Goal: Task Accomplishment & Management: Use online tool/utility

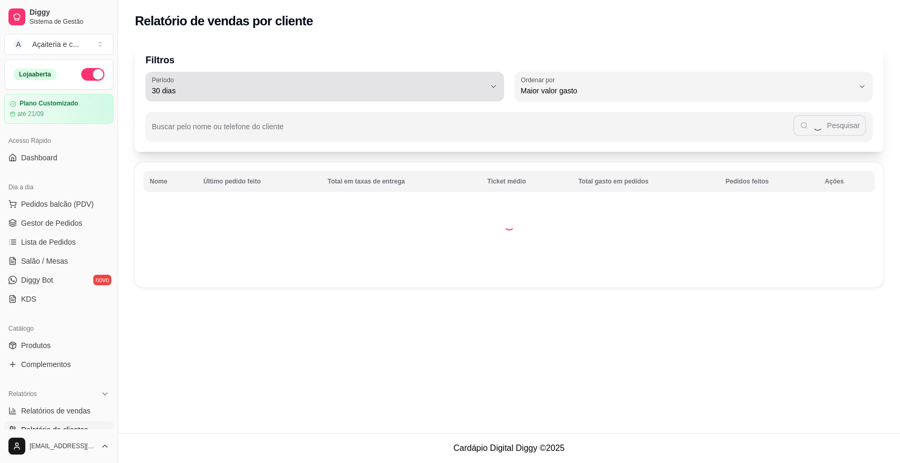
select select "30"
select select "HIGHEST_TOTAL_SPENT_WITH_ORDERS"
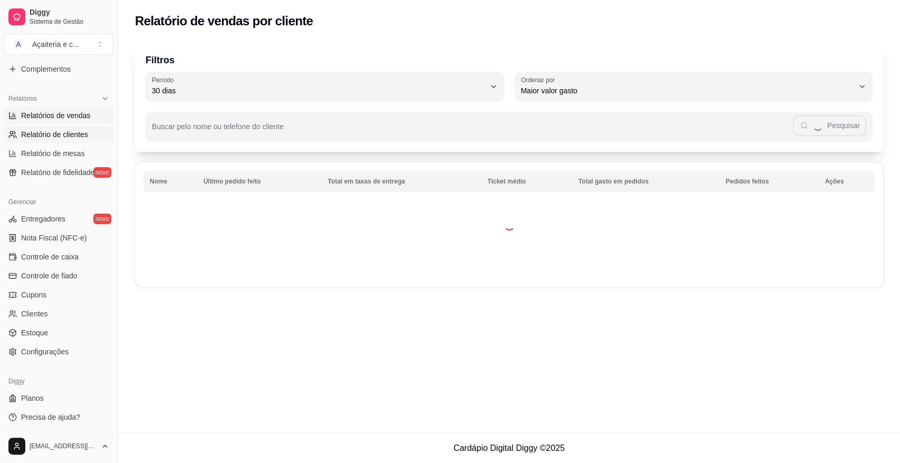
click at [71, 118] on span "Relatórios de vendas" at bounding box center [56, 115] width 70 height 11
select select "ALL"
select select "0"
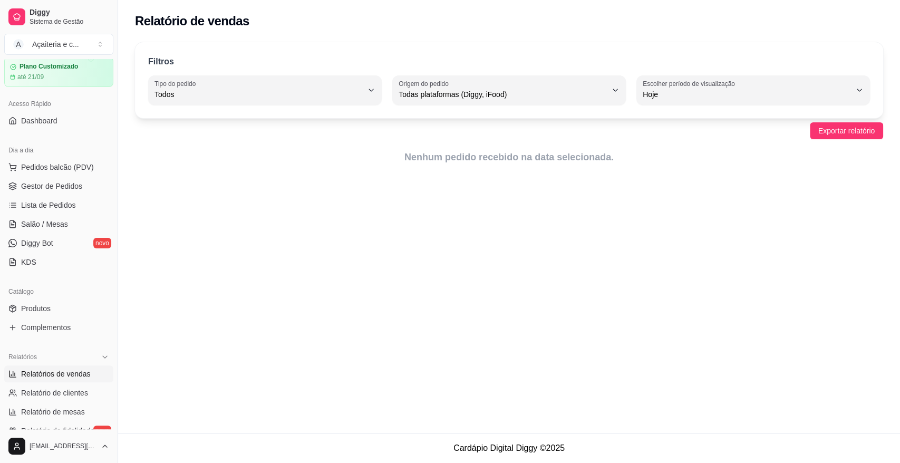
scroll to position [23, 0]
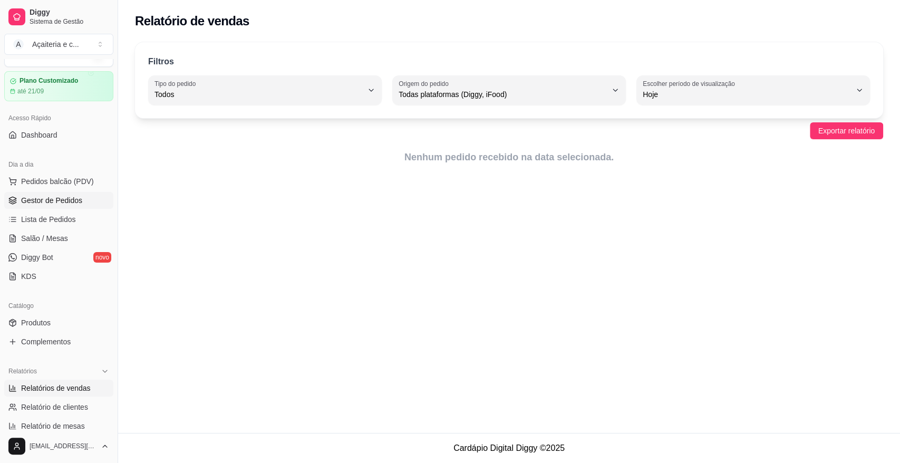
click at [72, 195] on span "Gestor de Pedidos" at bounding box center [51, 200] width 61 height 11
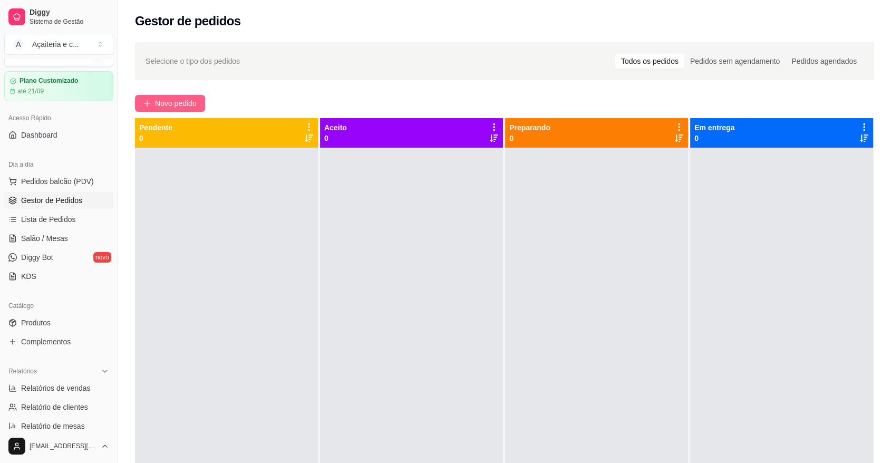
click at [194, 103] on span "Novo pedido" at bounding box center [176, 103] width 42 height 12
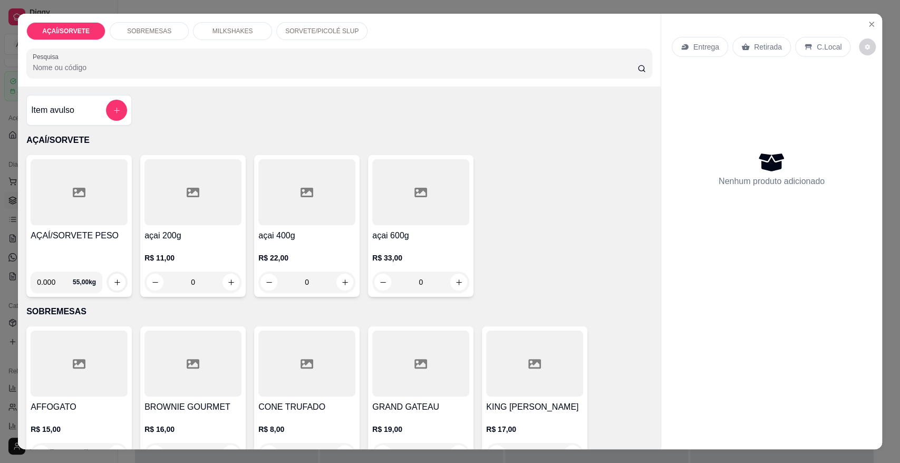
click at [339, 33] on p "SORVETE/PICOLÉ SLUP" at bounding box center [321, 31] width 73 height 8
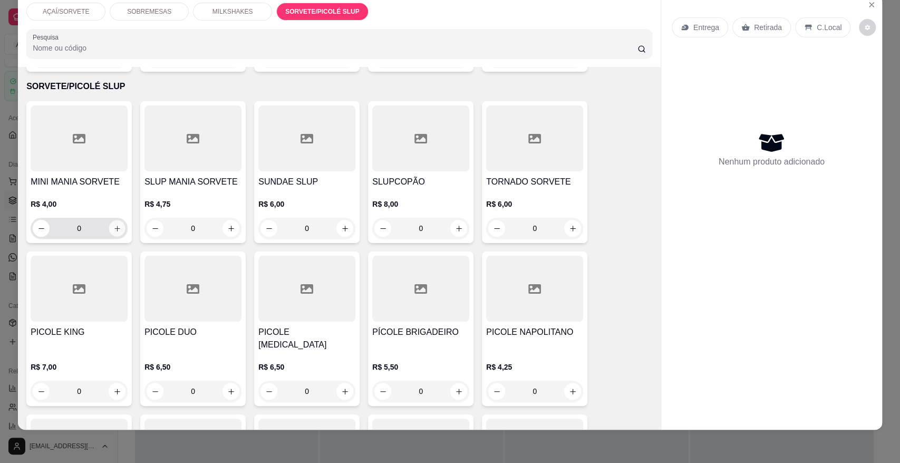
click at [113, 225] on icon "increase-product-quantity" at bounding box center [117, 229] width 8 height 8
type input "1"
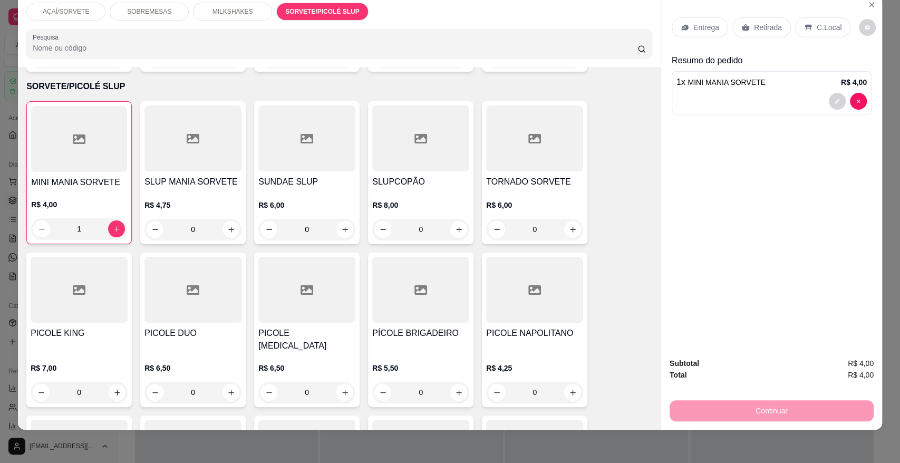
click at [63, 9] on p "AÇAÍ/SORVETE" at bounding box center [66, 11] width 46 height 8
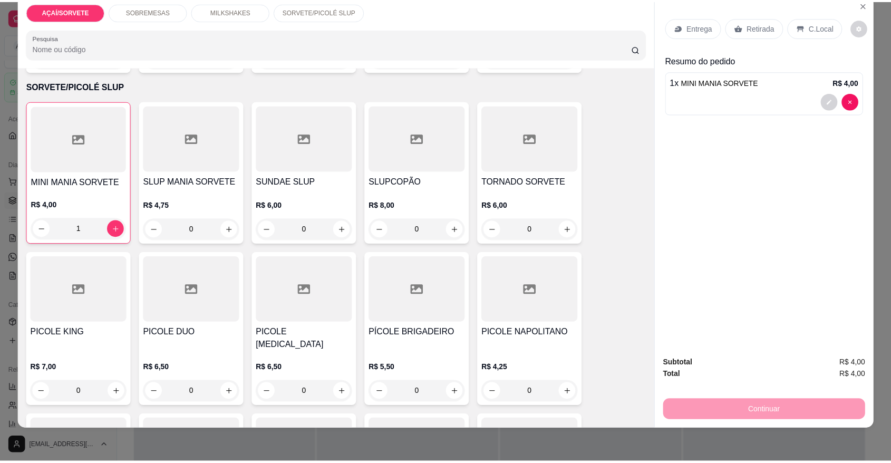
scroll to position [47, 0]
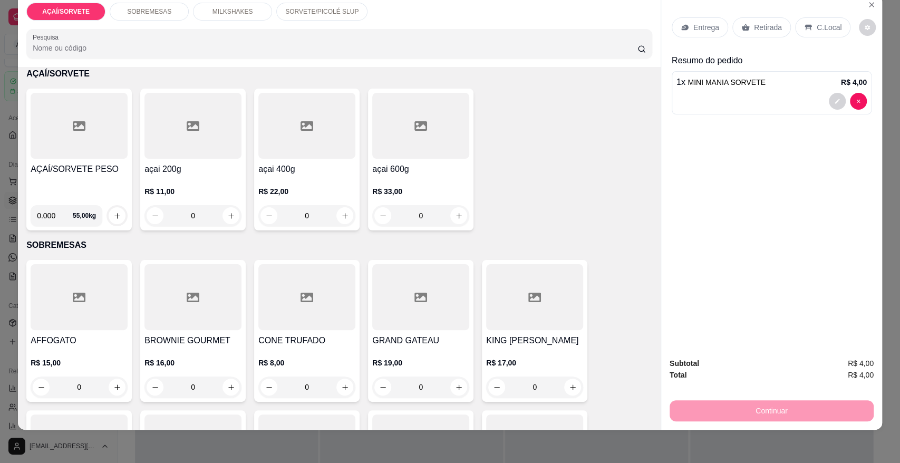
click at [56, 169] on h4 "AÇAÍ/SORVETE PESO" at bounding box center [79, 169] width 97 height 13
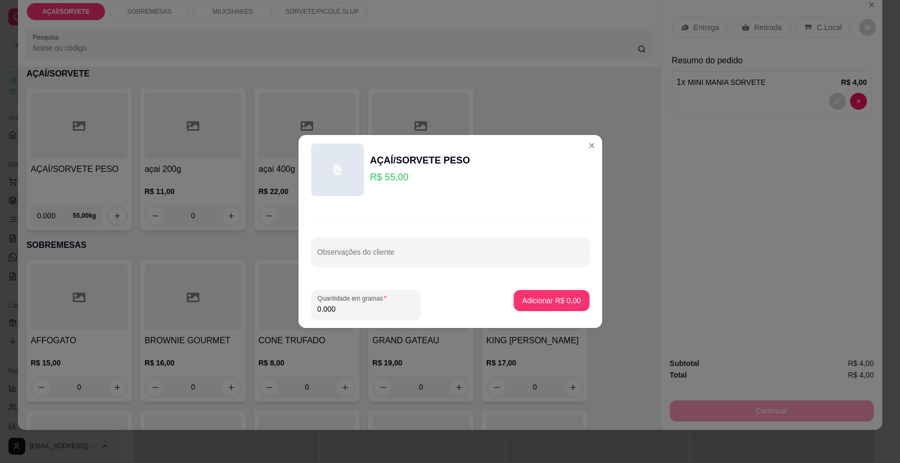
click at [346, 306] on input "0.000" at bounding box center [365, 309] width 97 height 11
type input "0.348"
click at [548, 299] on p "Adicionar R$ 19,14" at bounding box center [549, 300] width 61 height 10
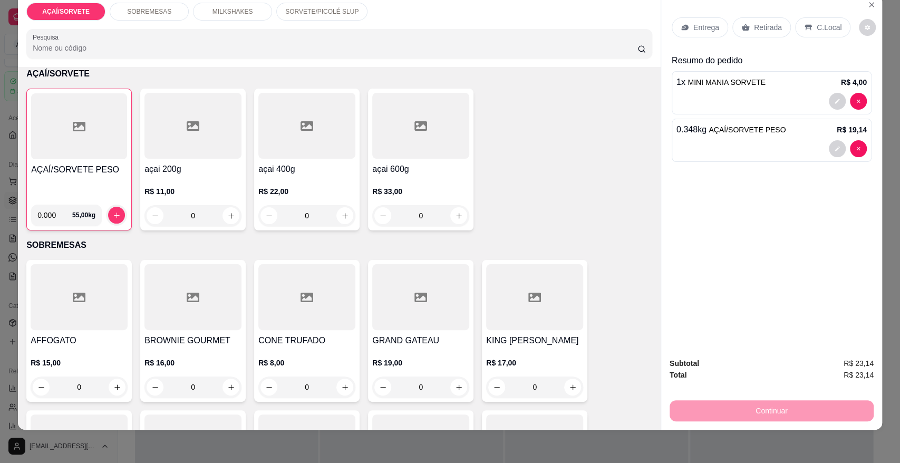
click at [746, 28] on div "Retirada" at bounding box center [761, 27] width 58 height 20
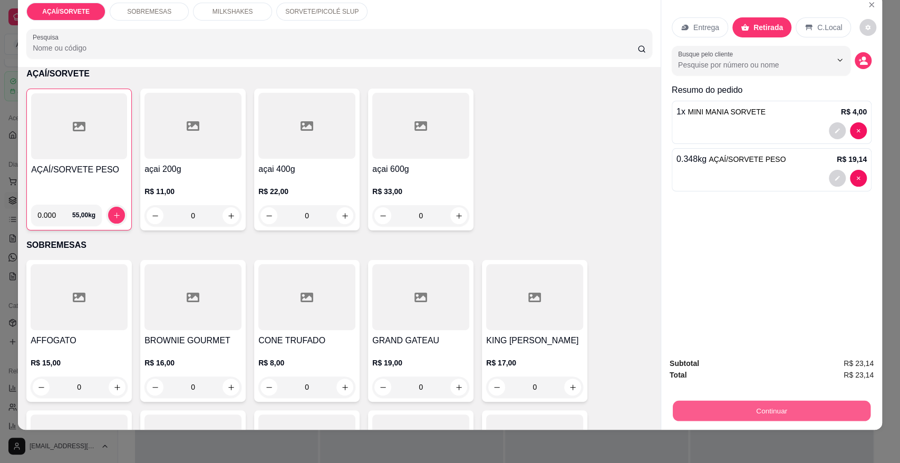
click at [729, 407] on button "Continuar" at bounding box center [771, 410] width 198 height 21
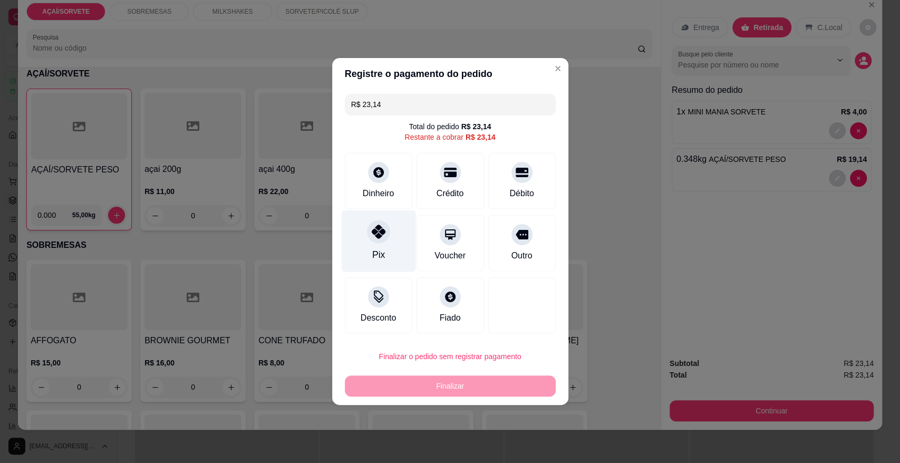
click at [375, 235] on icon at bounding box center [378, 232] width 14 height 14
type input "R$ 0,00"
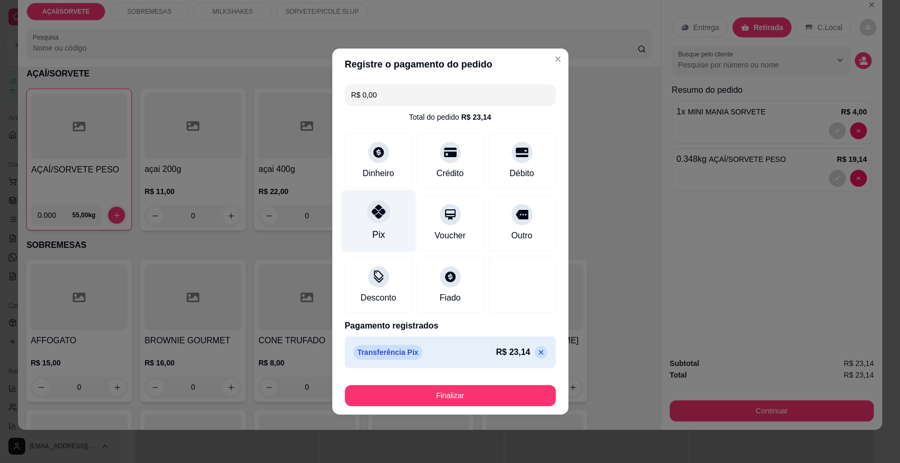
click at [375, 235] on div "Pix" at bounding box center [378, 235] width 13 height 14
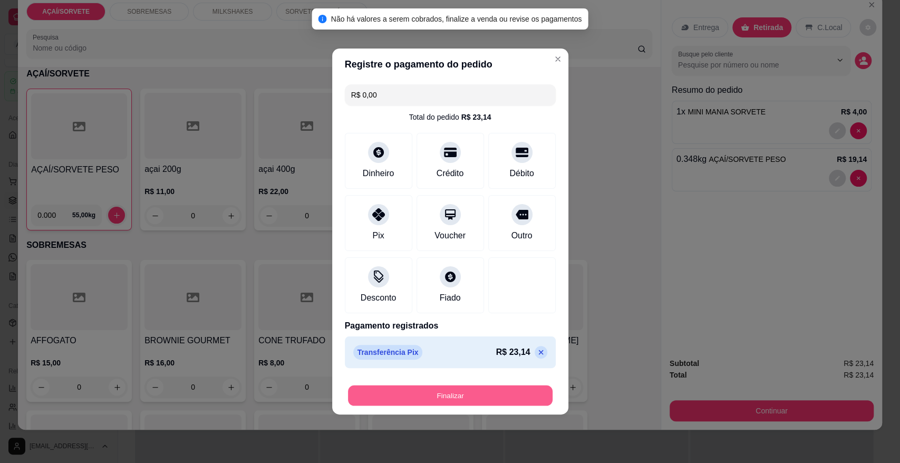
click at [376, 391] on button "Finalizar" at bounding box center [450, 395] width 204 height 21
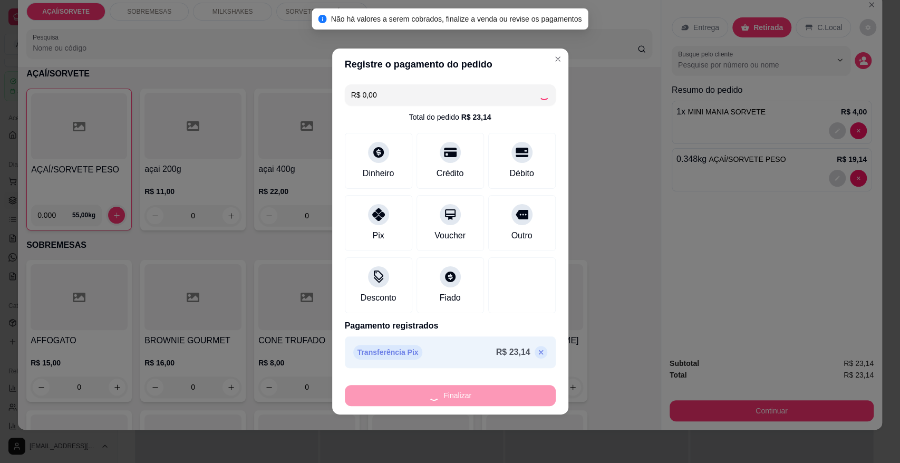
type input "0"
type input "-R$ 23,14"
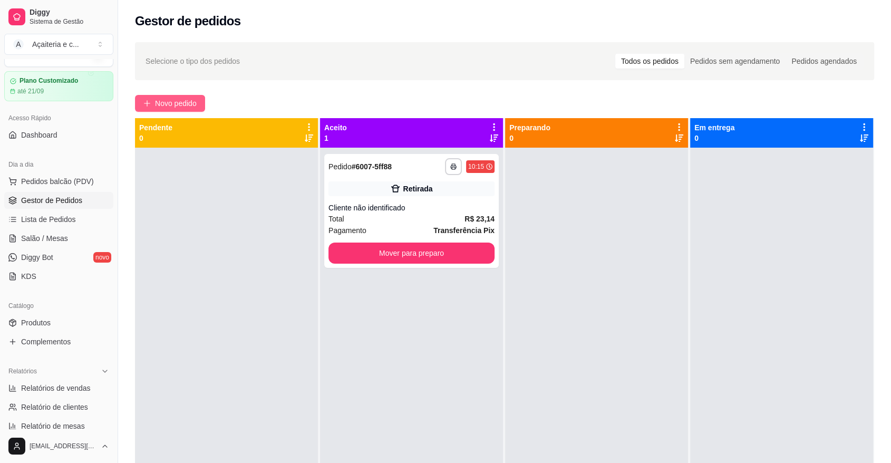
click at [190, 105] on span "Novo pedido" at bounding box center [176, 103] width 42 height 12
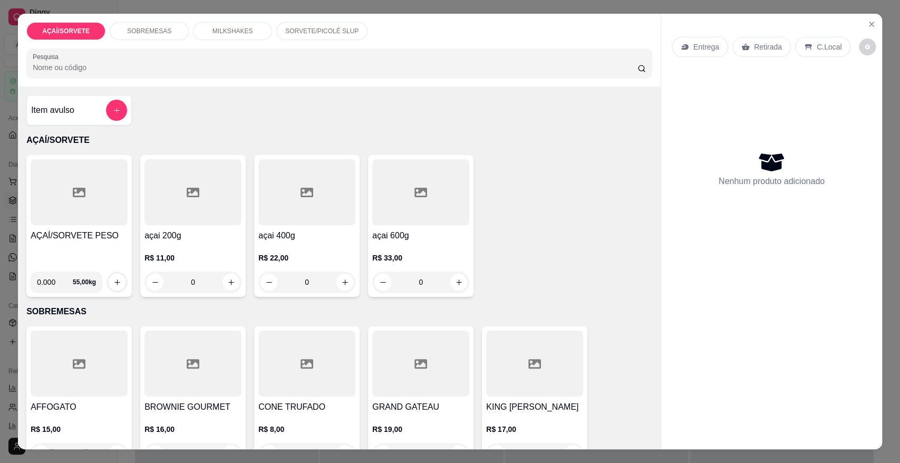
click at [66, 245] on div "AÇAÍ/SORVETE PESO" at bounding box center [79, 246] width 97 height 34
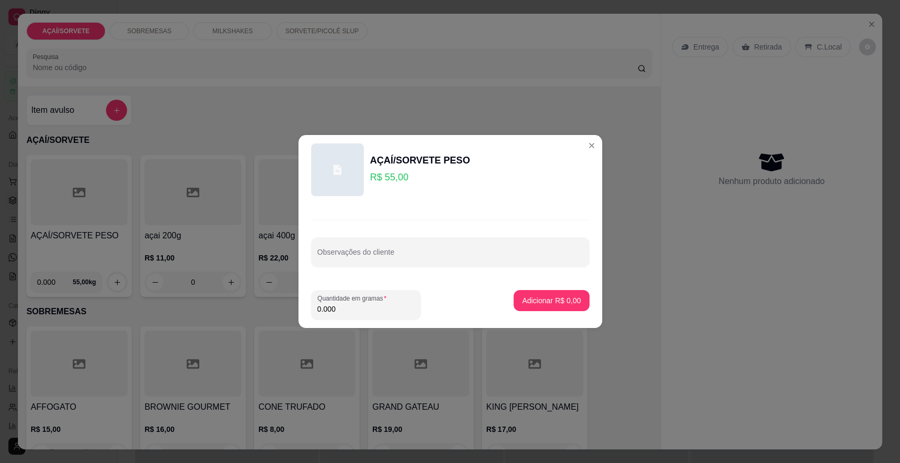
click at [366, 309] on input "0.000" at bounding box center [365, 309] width 97 height 11
type input "0.275"
click at [523, 301] on p "Adicionar R$ 15,13" at bounding box center [549, 300] width 61 height 10
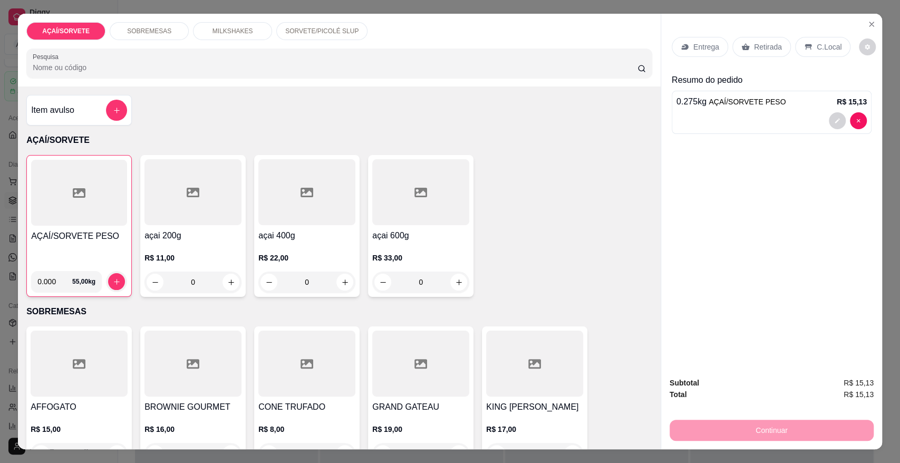
click at [759, 47] on p "Retirada" at bounding box center [768, 47] width 28 height 11
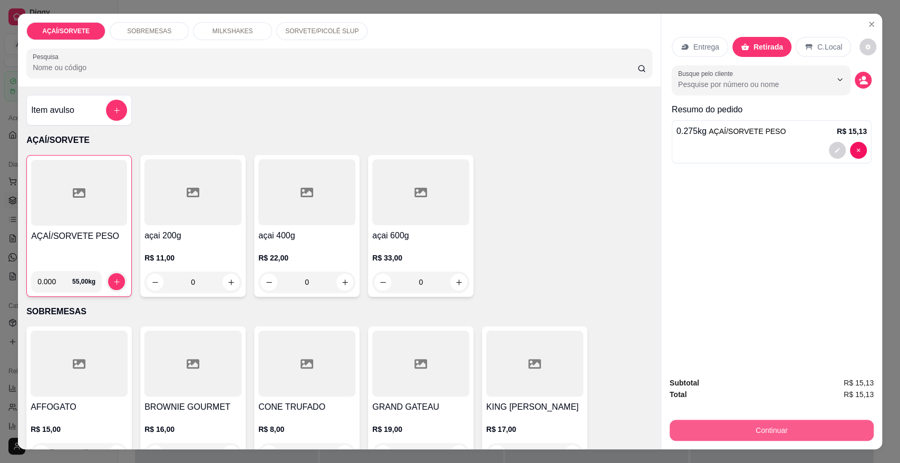
click at [731, 429] on button "Continuar" at bounding box center [771, 429] width 204 height 21
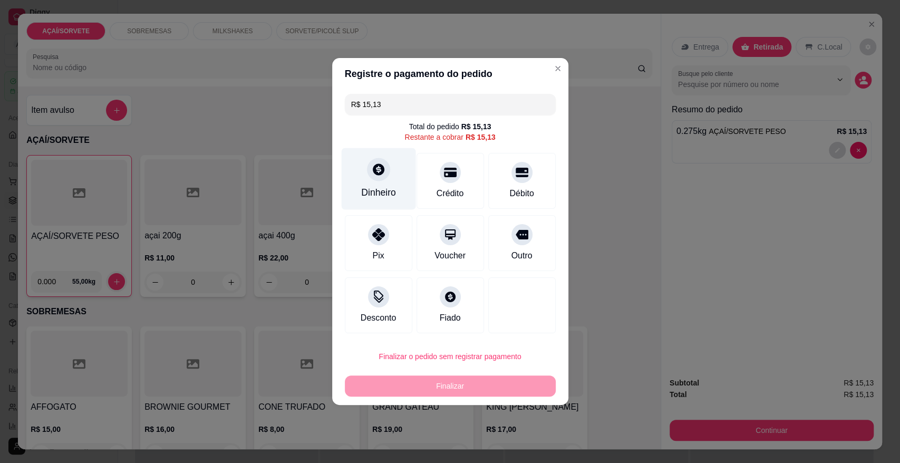
click at [383, 159] on div "Dinheiro" at bounding box center [378, 179] width 74 height 62
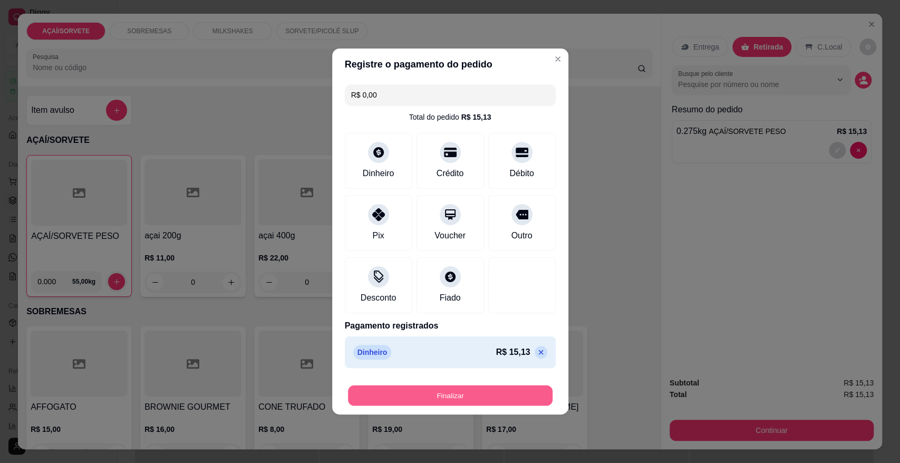
click at [388, 401] on button "Finalizar" at bounding box center [450, 395] width 204 height 21
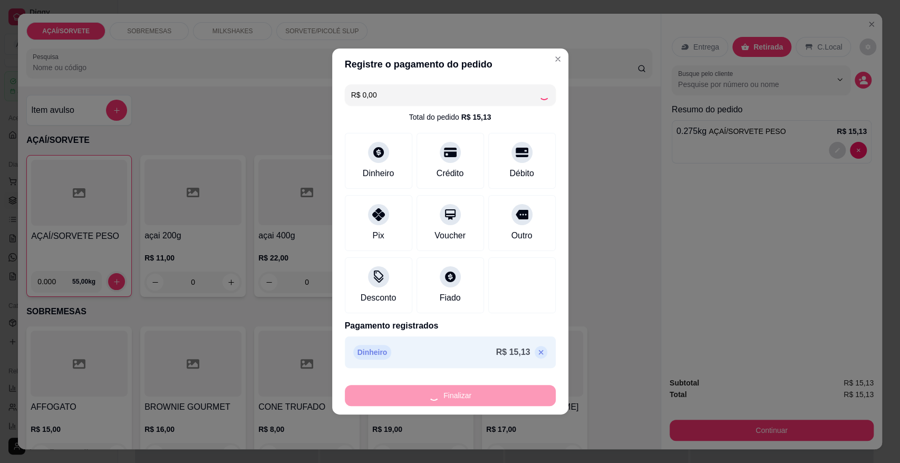
type input "-R$ 15,13"
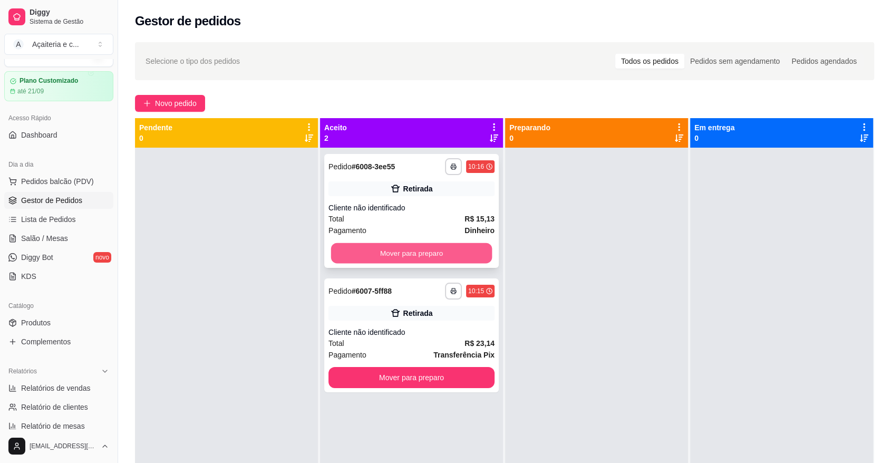
click at [450, 248] on button "Mover para preparo" at bounding box center [411, 253] width 161 height 21
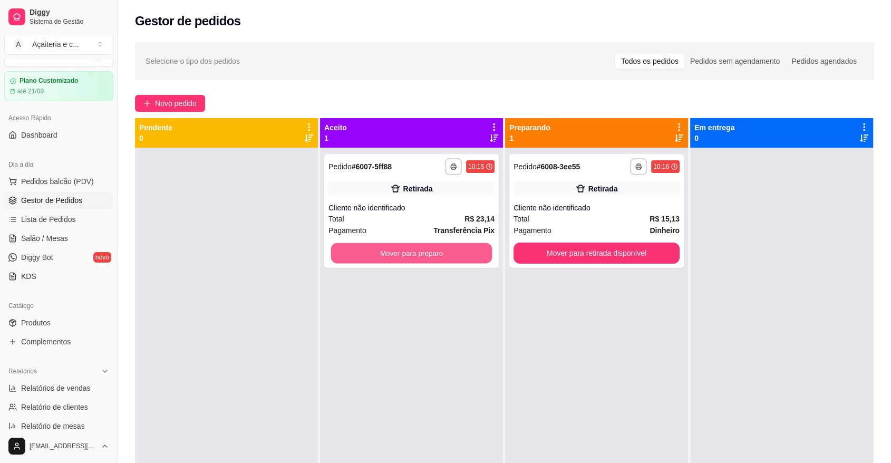
click at [450, 248] on button "Mover para preparo" at bounding box center [411, 253] width 161 height 21
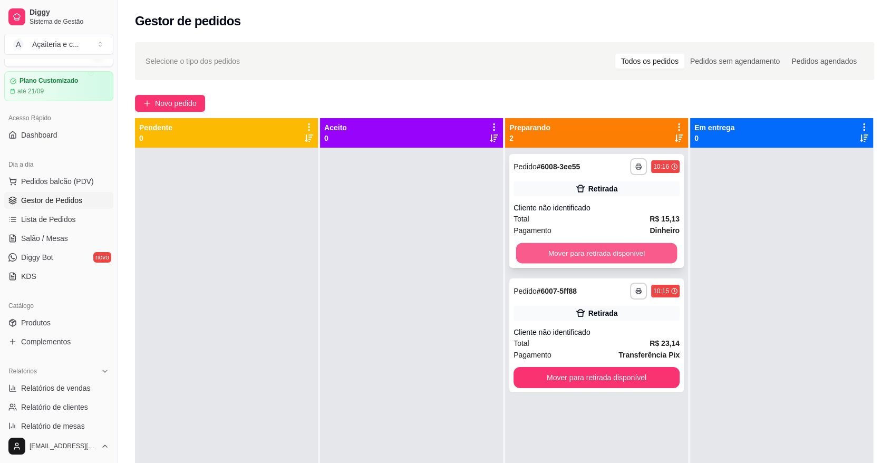
click at [602, 251] on button "Mover para retirada disponível" at bounding box center [596, 253] width 161 height 21
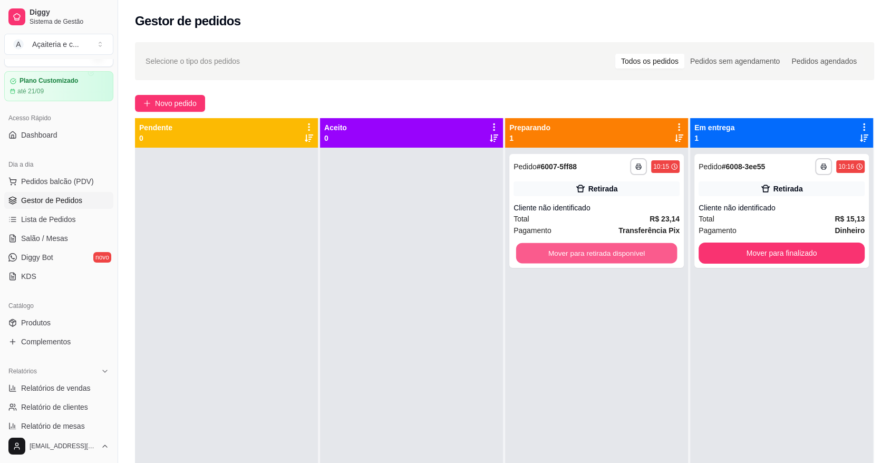
click at [602, 251] on button "Mover para retirada disponível" at bounding box center [596, 253] width 161 height 21
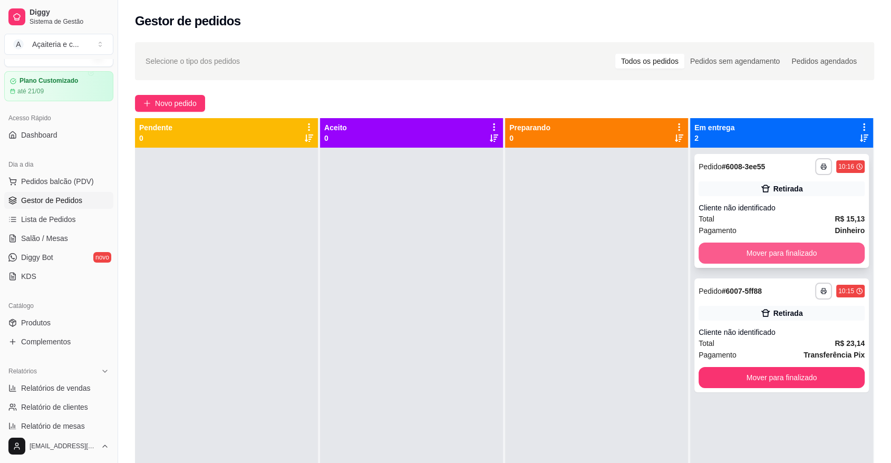
click at [729, 249] on button "Mover para finalizado" at bounding box center [781, 252] width 166 height 21
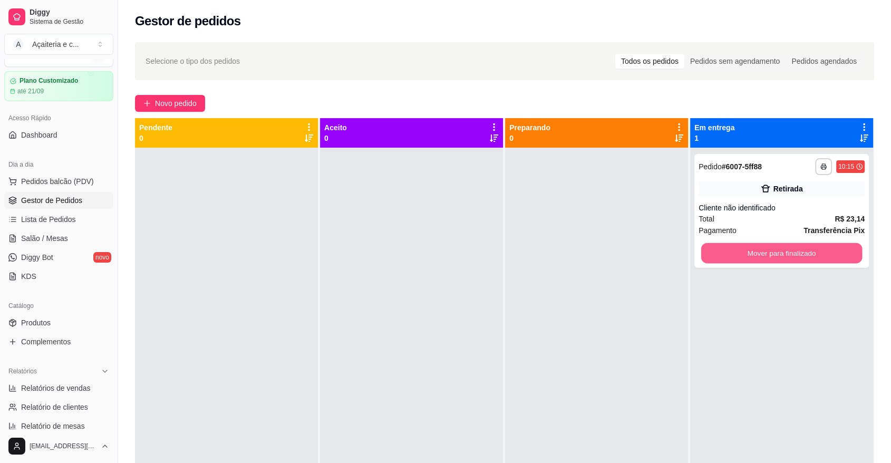
click at [729, 249] on button "Mover para finalizado" at bounding box center [781, 253] width 161 height 21
